Goal: Task Accomplishment & Management: Use online tool/utility

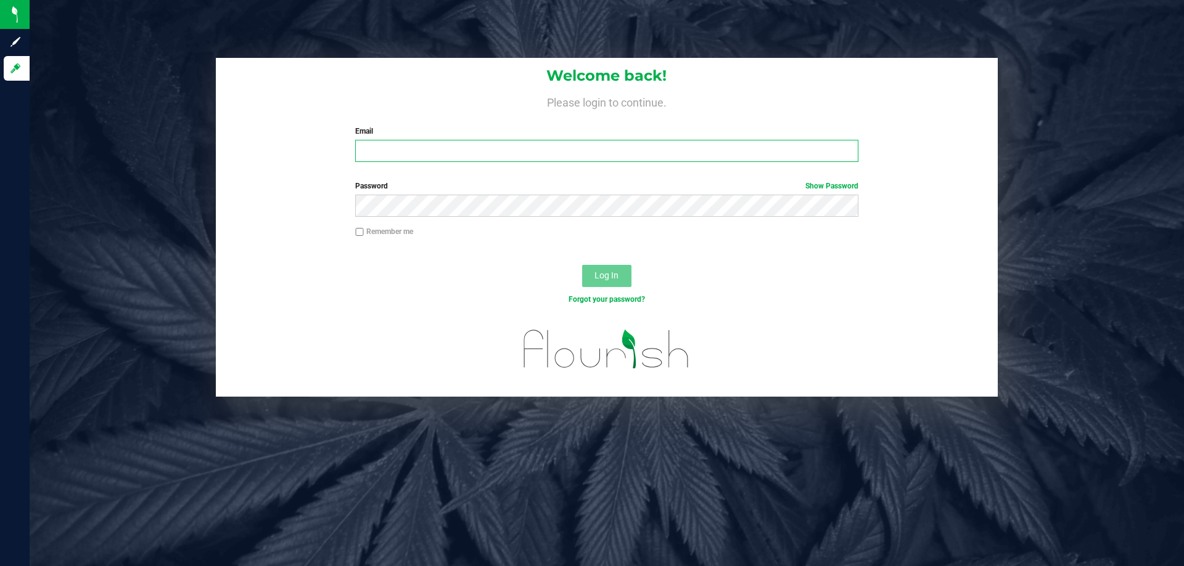
click at [421, 154] on input "Email" at bounding box center [606, 151] width 502 height 22
type input "[EMAIL_ADDRESS][DOMAIN_NAME]"
click at [582, 265] on button "Log In" at bounding box center [606, 276] width 49 height 22
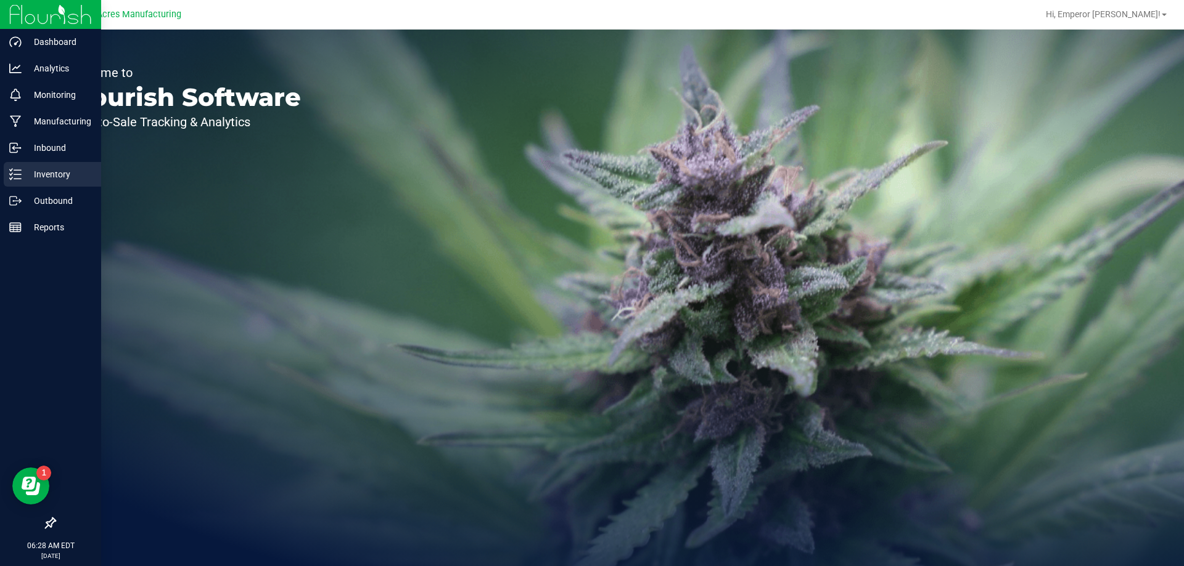
click at [15, 170] on line at bounding box center [17, 170] width 7 height 0
